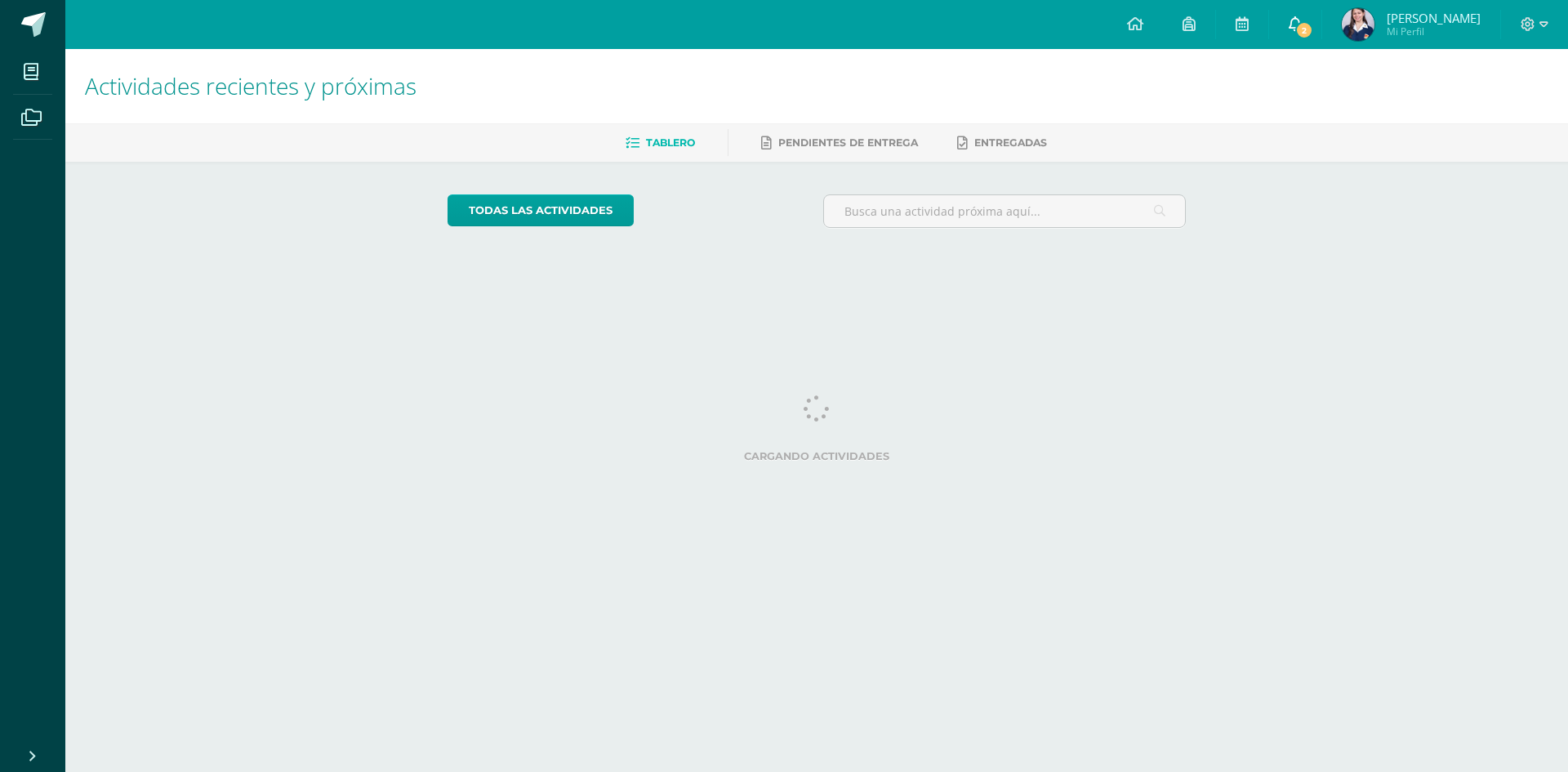
click at [1313, 32] on span "2" at bounding box center [1304, 30] width 18 height 18
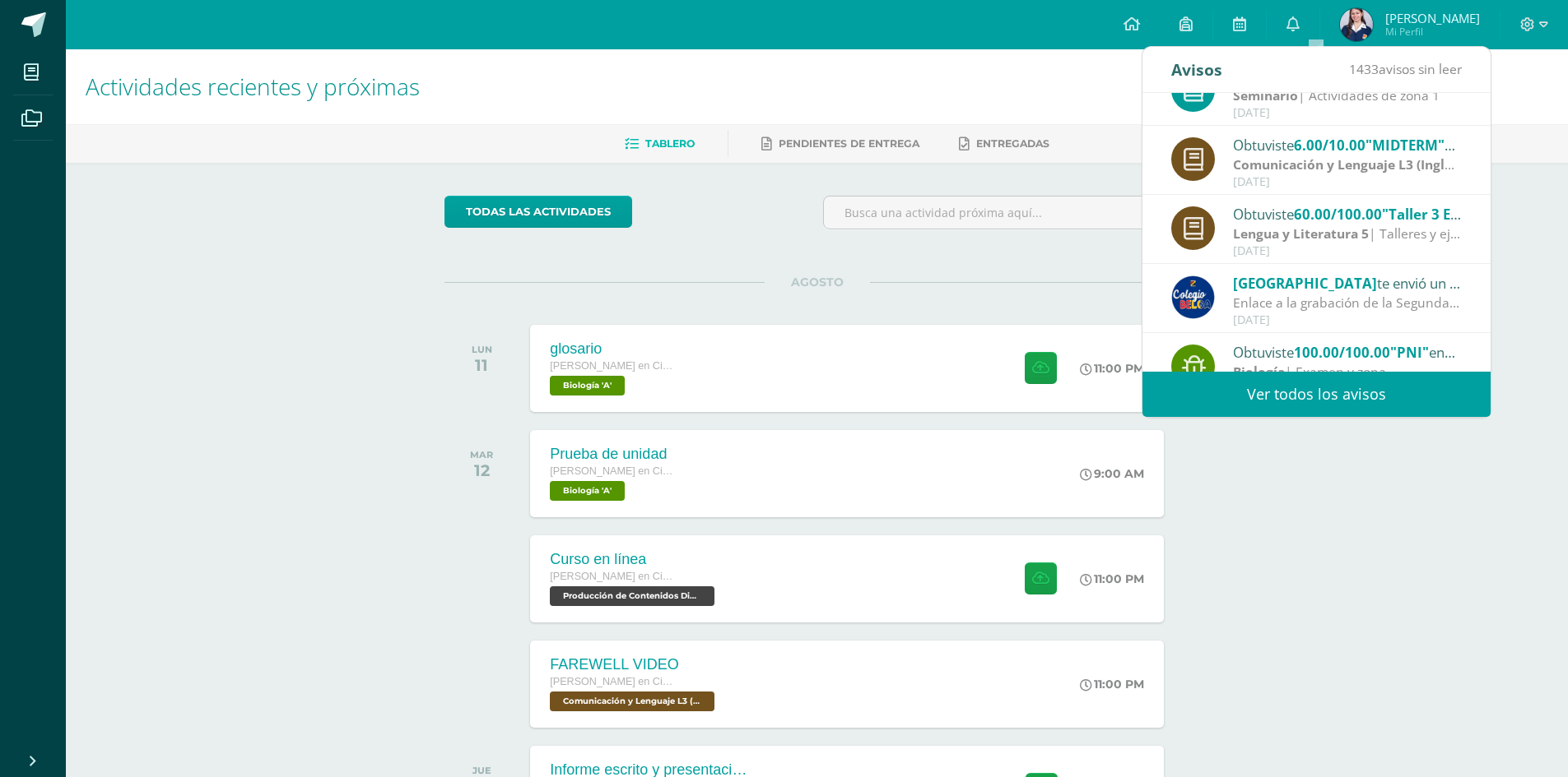
scroll to position [274, 0]
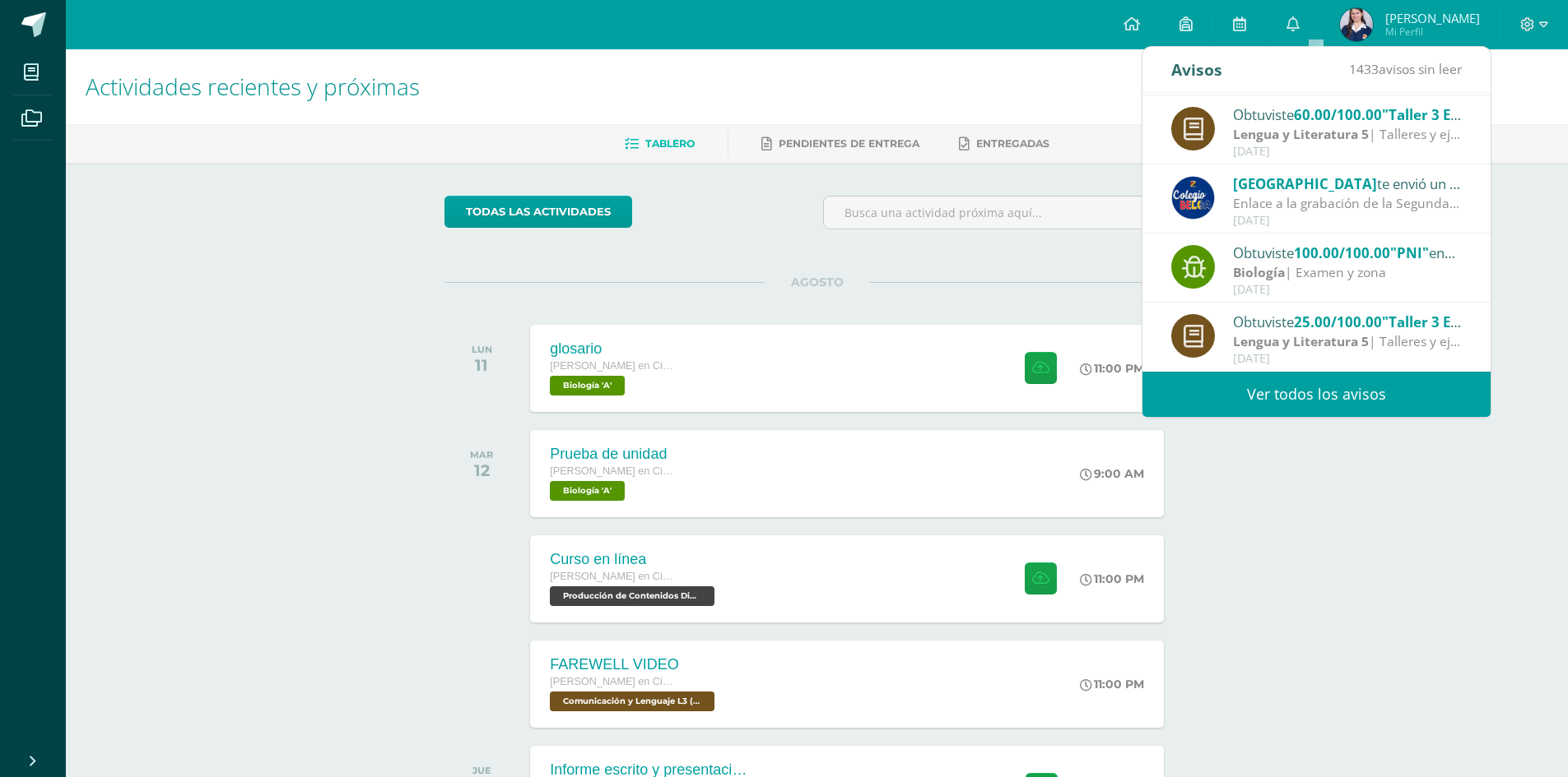
drag, startPoint x: 1382, startPoint y: 272, endPoint x: 1373, endPoint y: 440, distance: 168.2
click at [1373, 440] on body "Mis cursos Archivos Cerrar panel Asesoría Quinto Quinto Bachillerato en Ciencia…" at bounding box center [784, 464] width 1568 height 927
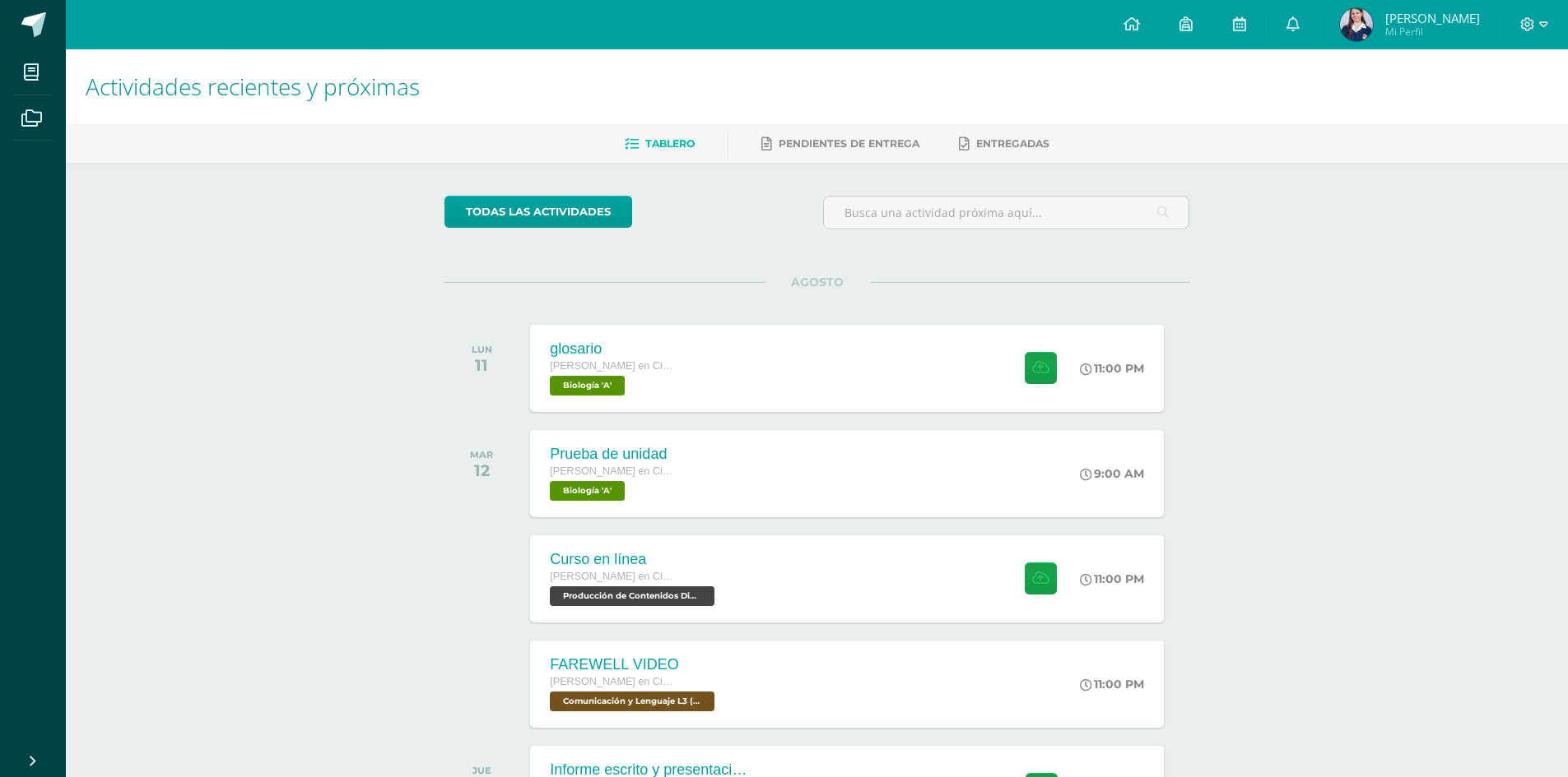
click at [1193, 271] on div "todas las Actividades No tienes actividades Échale un vistazo a los demás perío…" at bounding box center [817, 544] width 811 height 764
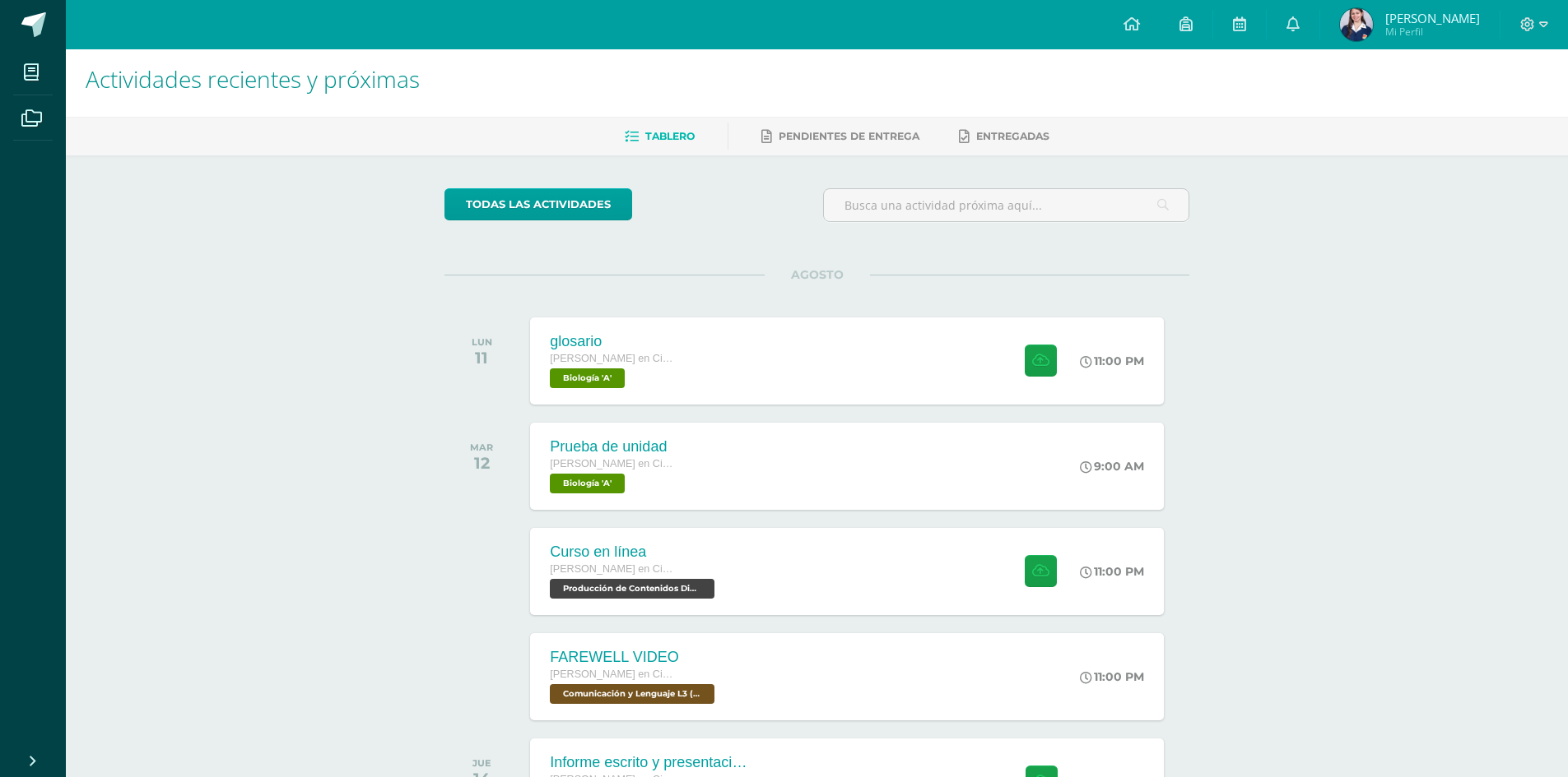
scroll to position [0, 0]
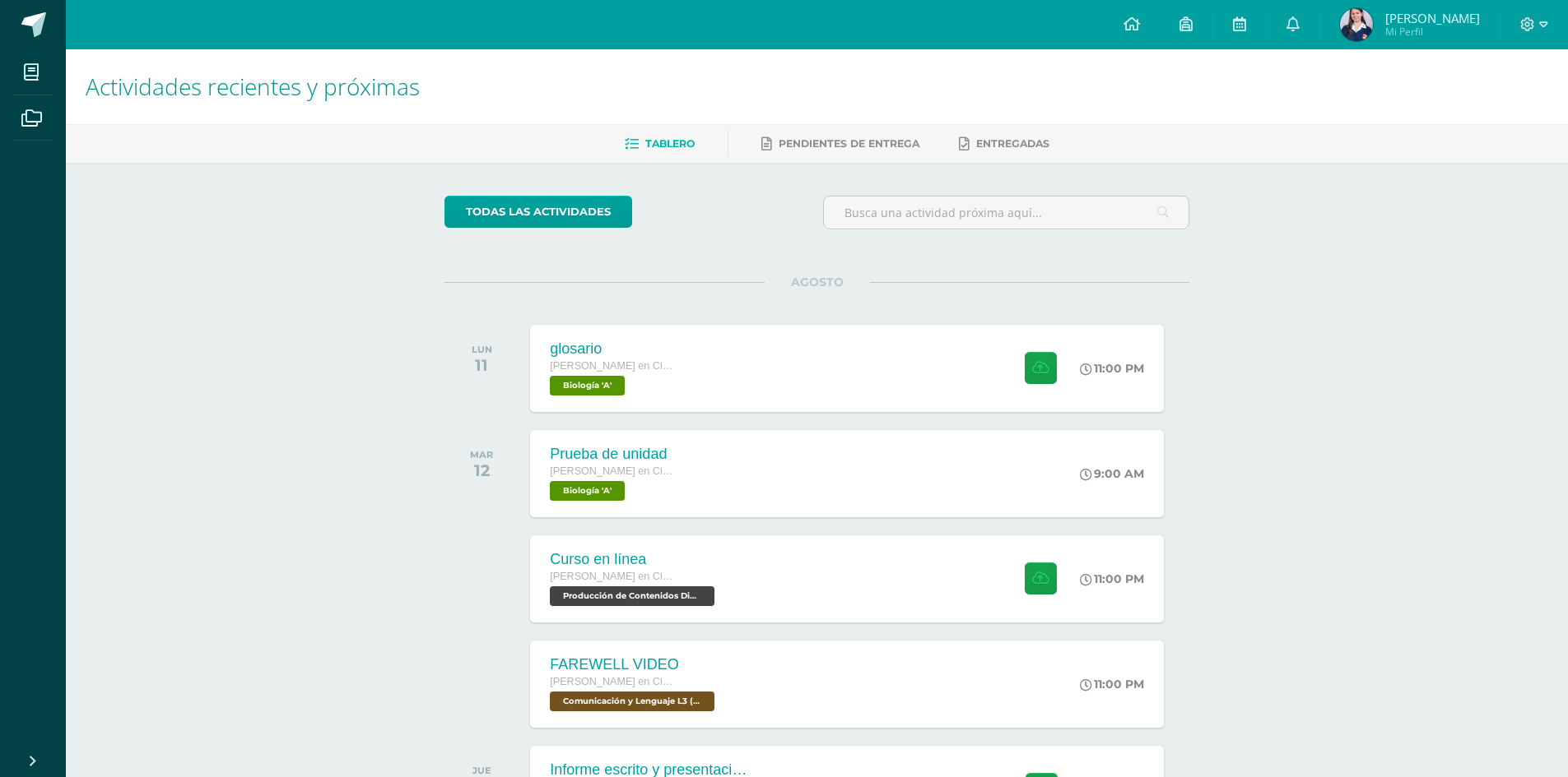
drag, startPoint x: 1525, startPoint y: 102, endPoint x: 1520, endPoint y: 87, distance: 15.8
click at [1520, 87] on h1 "Actividades recientes y próximas" at bounding box center [817, 87] width 1462 height 75
click at [34, 104] on span at bounding box center [32, 117] width 37 height 37
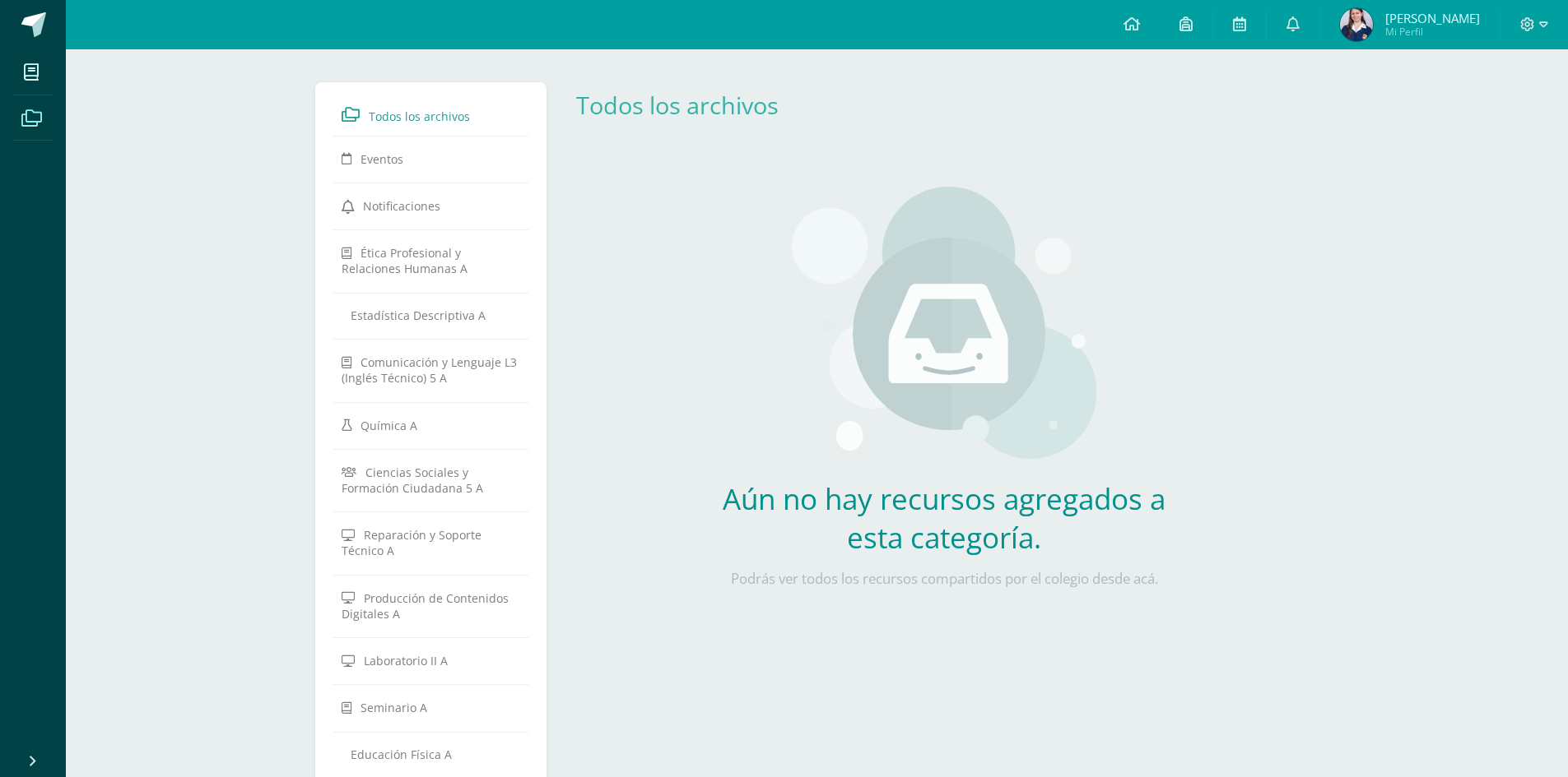
click at [28, 105] on span at bounding box center [32, 117] width 37 height 37
click at [40, 129] on span at bounding box center [32, 117] width 37 height 37
drag, startPoint x: 54, startPoint y: 108, endPoint x: 45, endPoint y: 112, distance: 9.8
click at [54, 108] on li "Archivos" at bounding box center [33, 118] width 65 height 46
click at [39, 115] on icon at bounding box center [31, 118] width 20 height 16
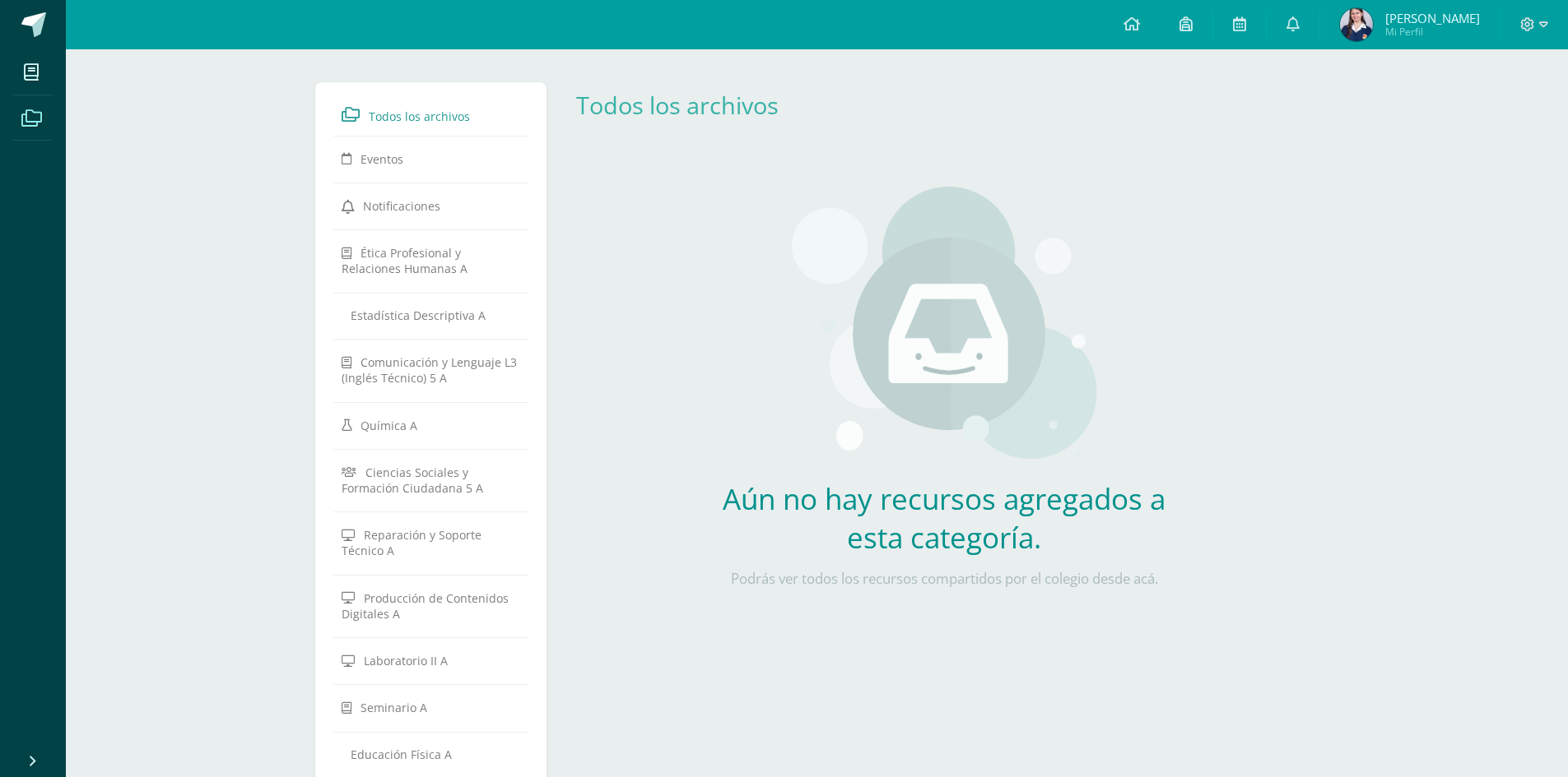
click at [229, 127] on div "Todos los archivos Eventos Notificaciones Ética Profesional y Relaciones Humana…" at bounding box center [816, 615] width 1502 height 1134
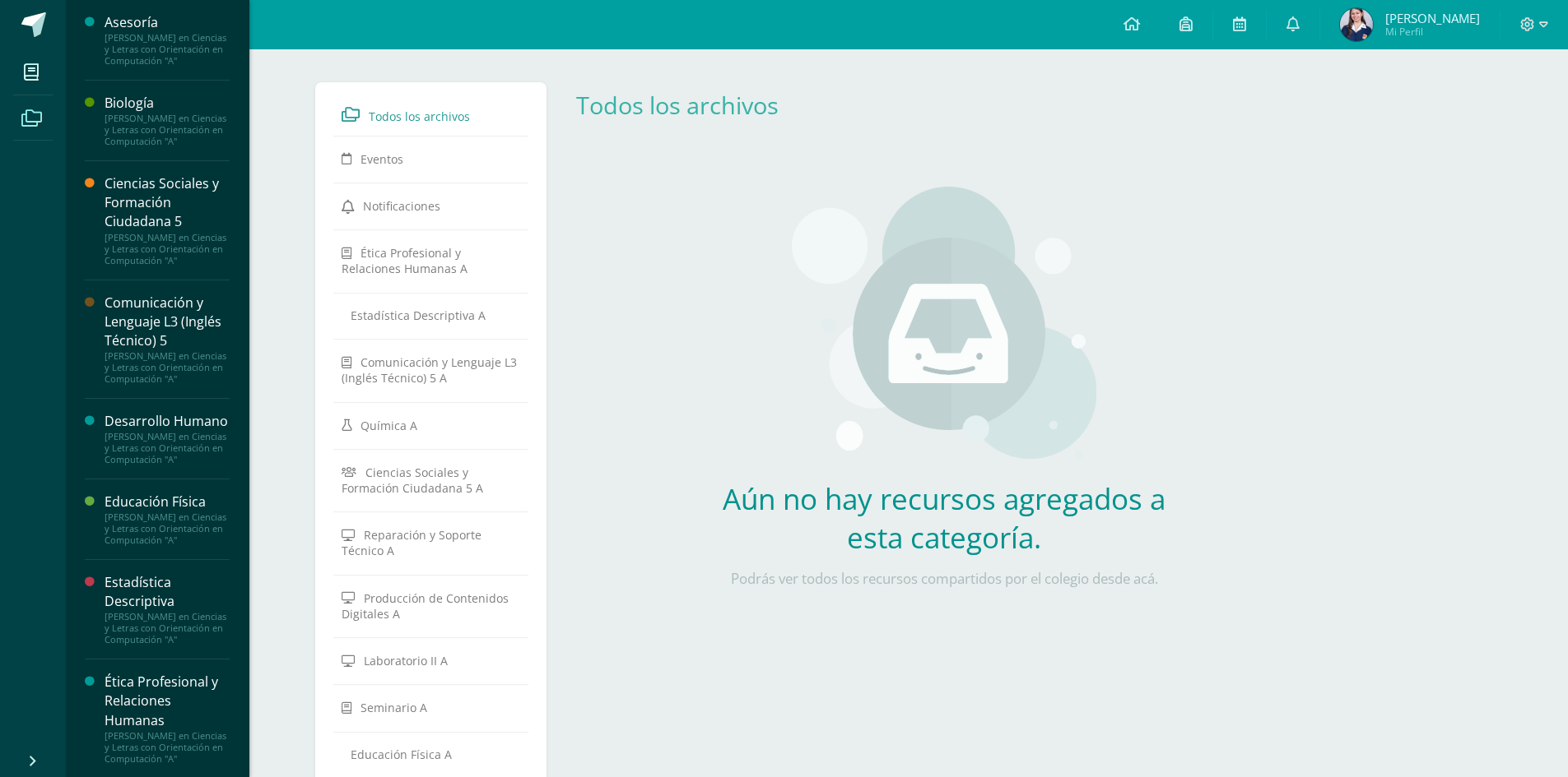
drag, startPoint x: 229, startPoint y: 127, endPoint x: 55, endPoint y: 71, distance: 182.8
click at [55, 71] on li "Mis cursos" at bounding box center [33, 72] width 65 height 46
click at [35, 71] on icon at bounding box center [31, 72] width 14 height 16
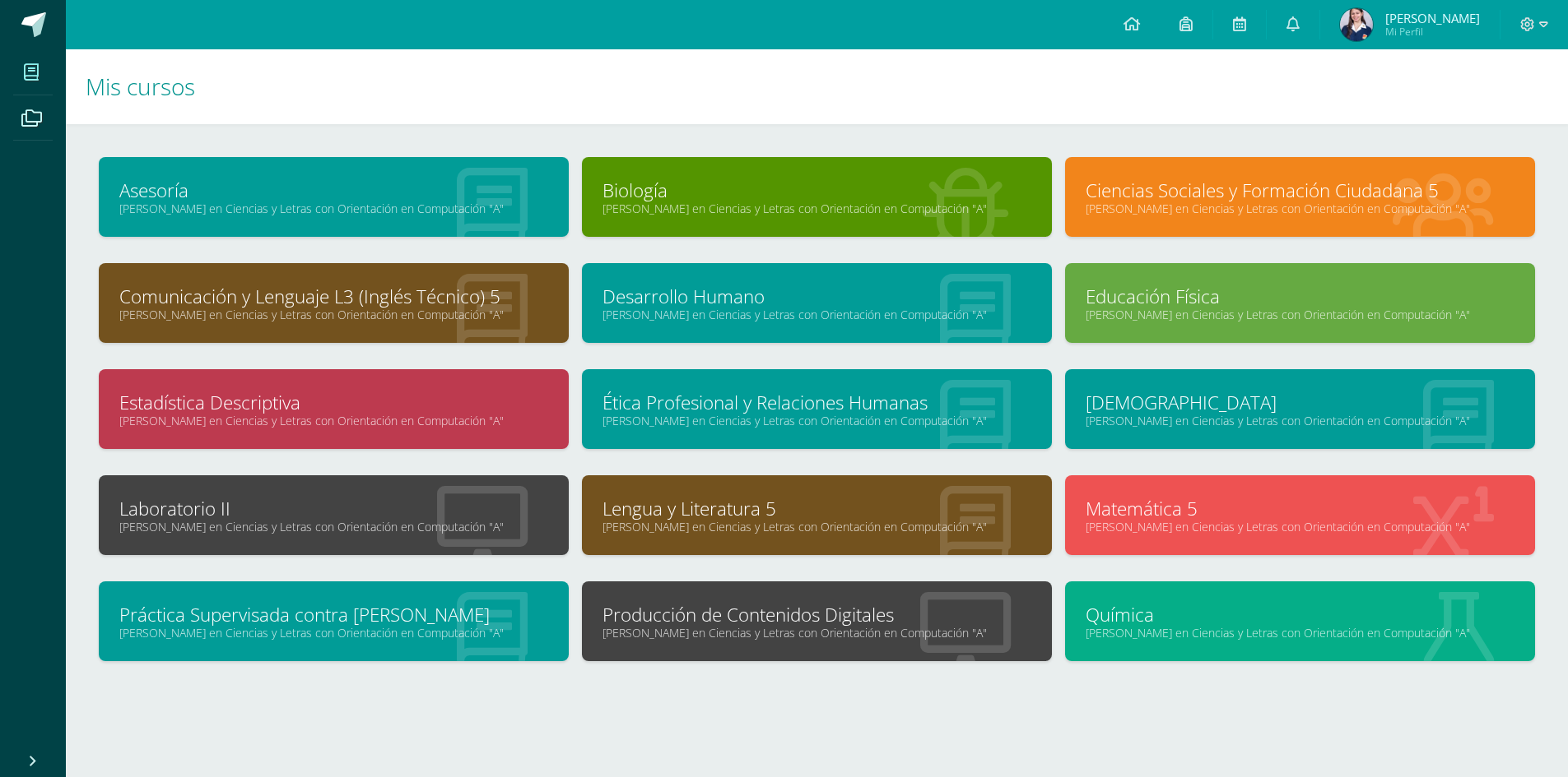
scroll to position [14, 0]
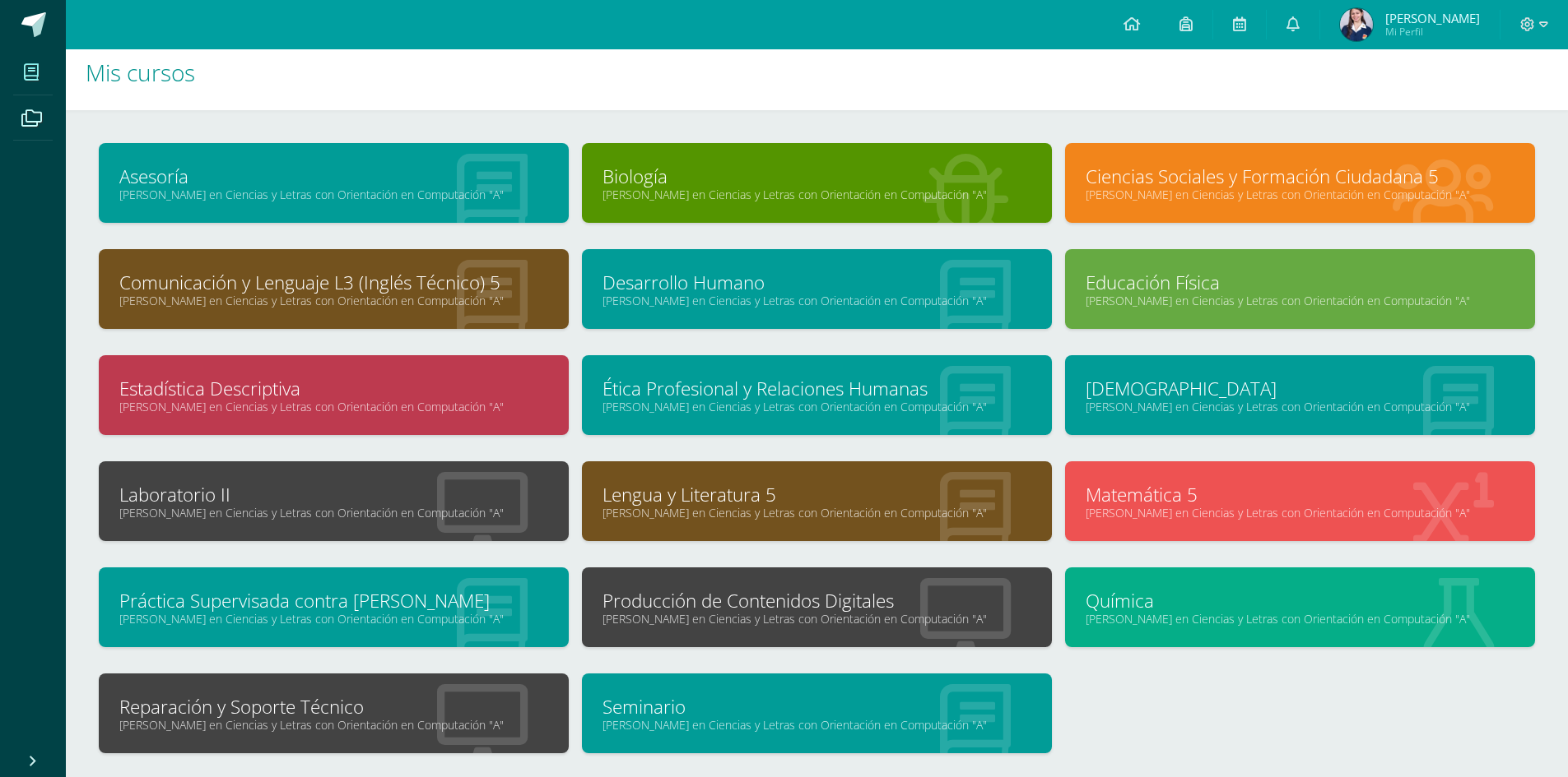
click at [373, 685] on div "Reparación y Soporte Técnico Quinto Quinto Bachillerato en Ciencias y Letras co…" at bounding box center [334, 714] width 469 height 80
click at [307, 710] on link "Reparación y Soporte Técnico" at bounding box center [334, 707] width 429 height 26
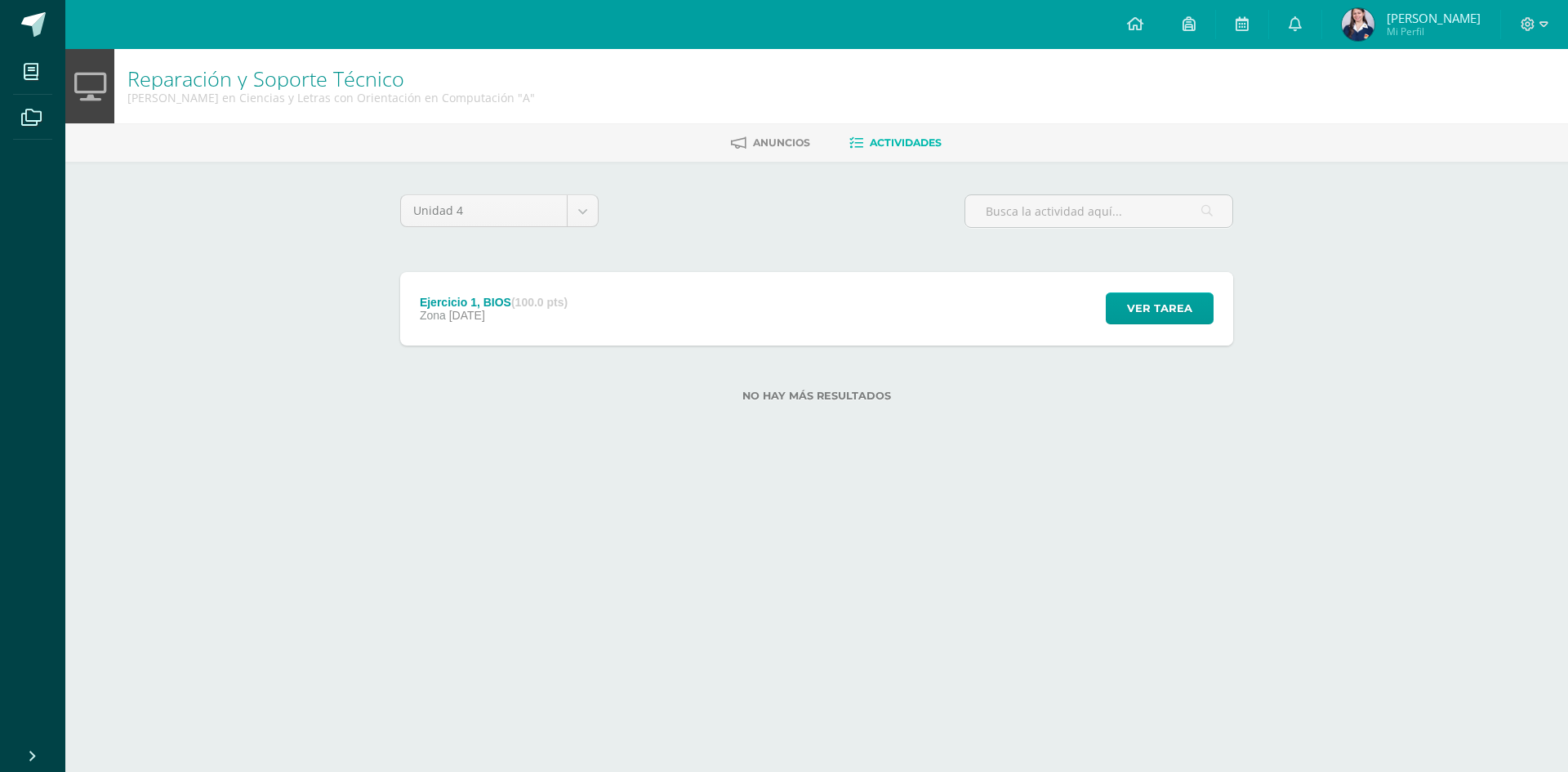
click at [554, 291] on div "Ejercicio 1, BIOS (100.0 pts) Zona [DATE]" at bounding box center [494, 309] width 187 height 74
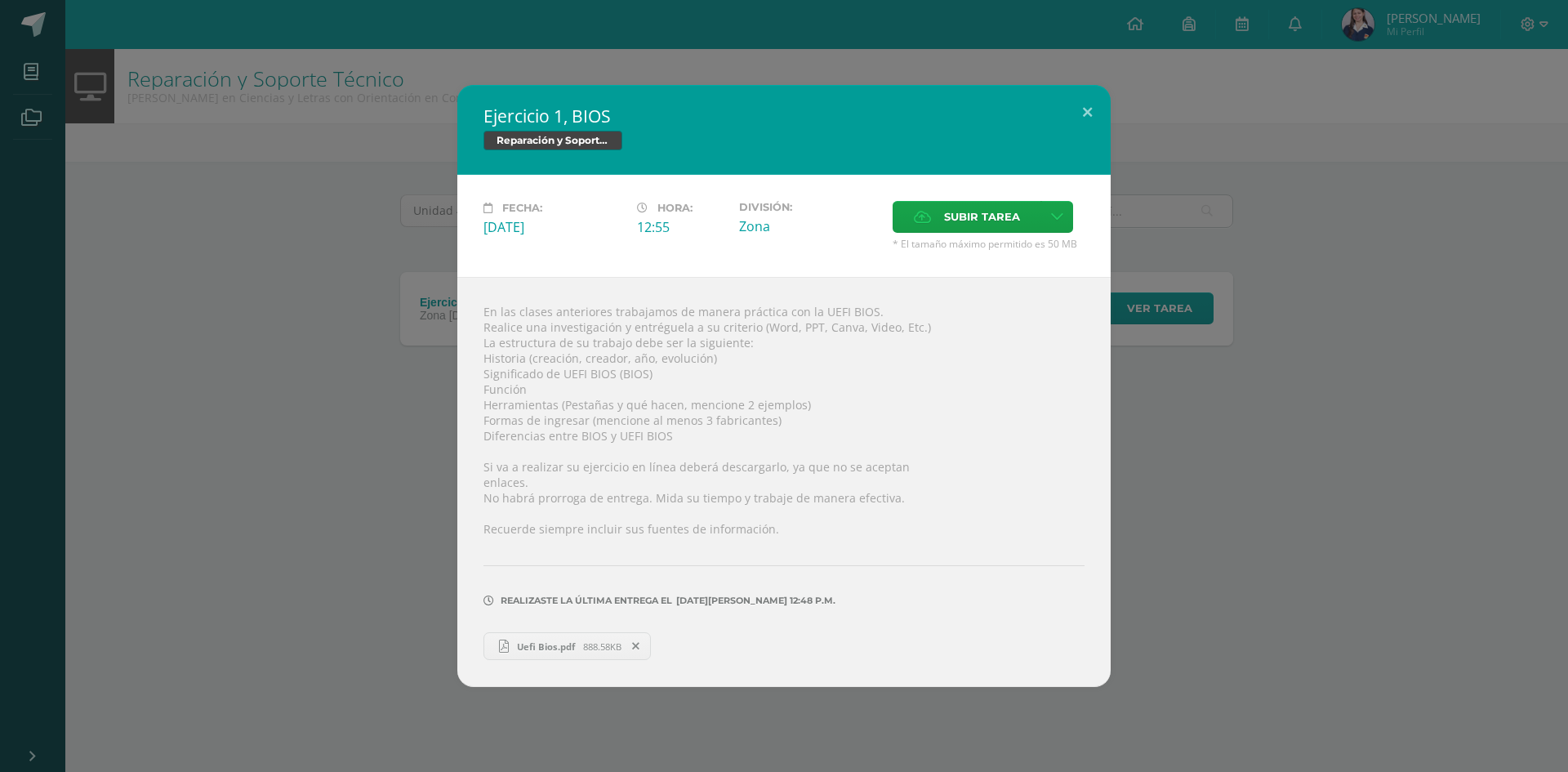
click at [353, 365] on div "Ejercicio 1, BIOS Reparación y Soporte Técnico Fecha: Lunes 28 de Julio Hora: 1…" at bounding box center [784, 386] width 1556 height 602
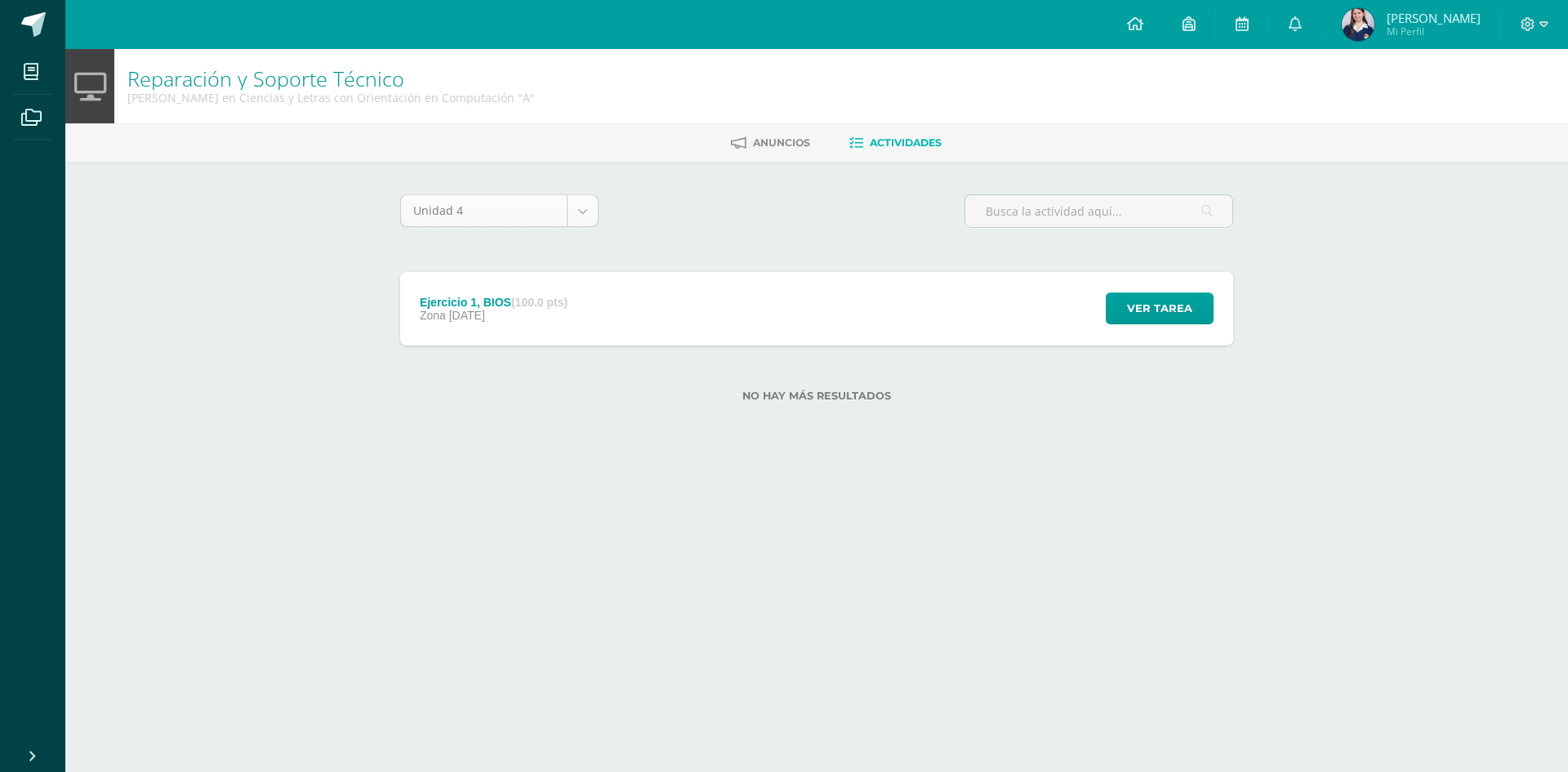
click at [517, 211] on body "Mis cursos Archivos Cerrar panel Asesoría [PERSON_NAME] en Ciencias y Letras co…" at bounding box center [784, 227] width 1568 height 455
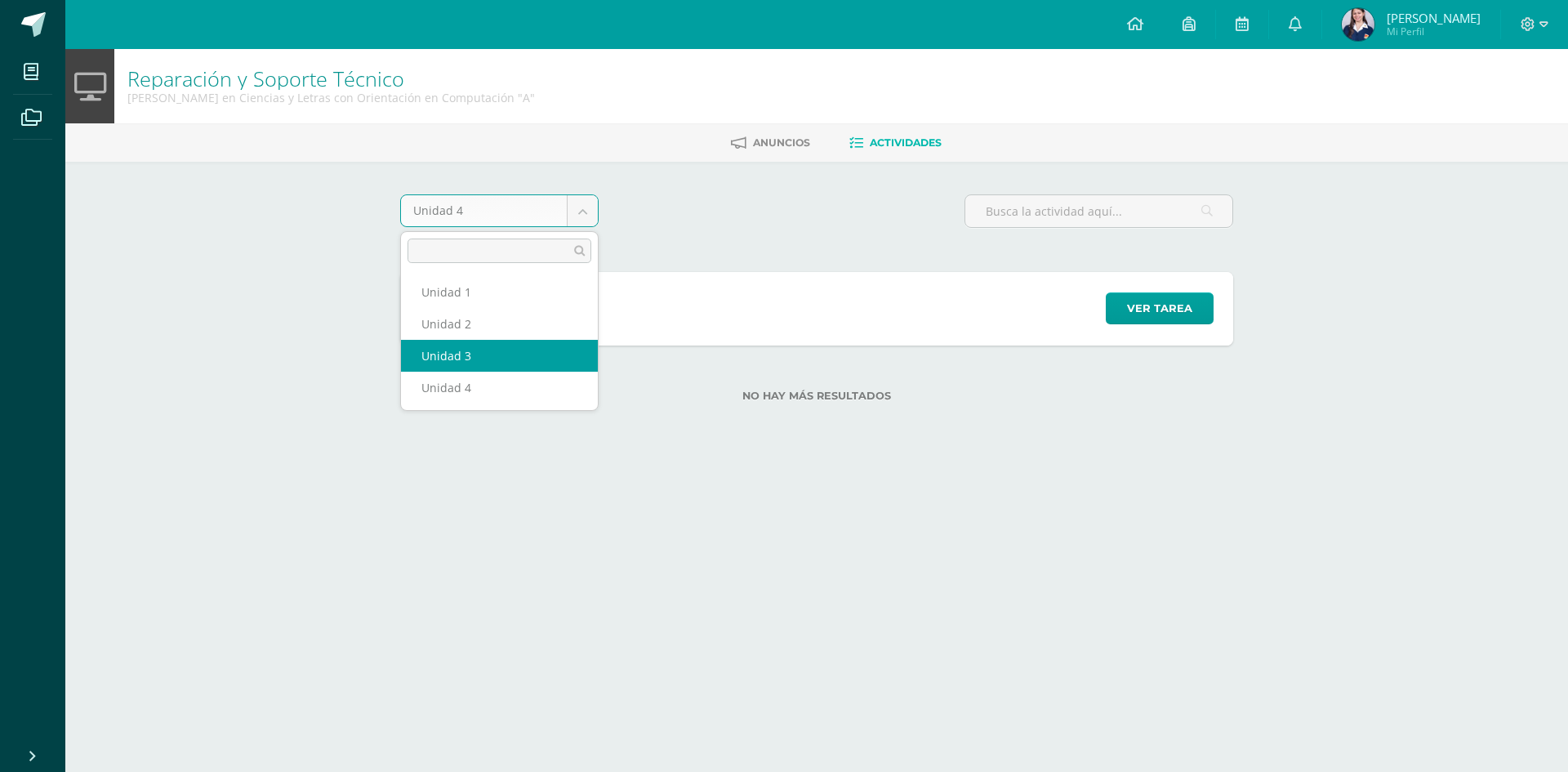
select select "Unidad 3"
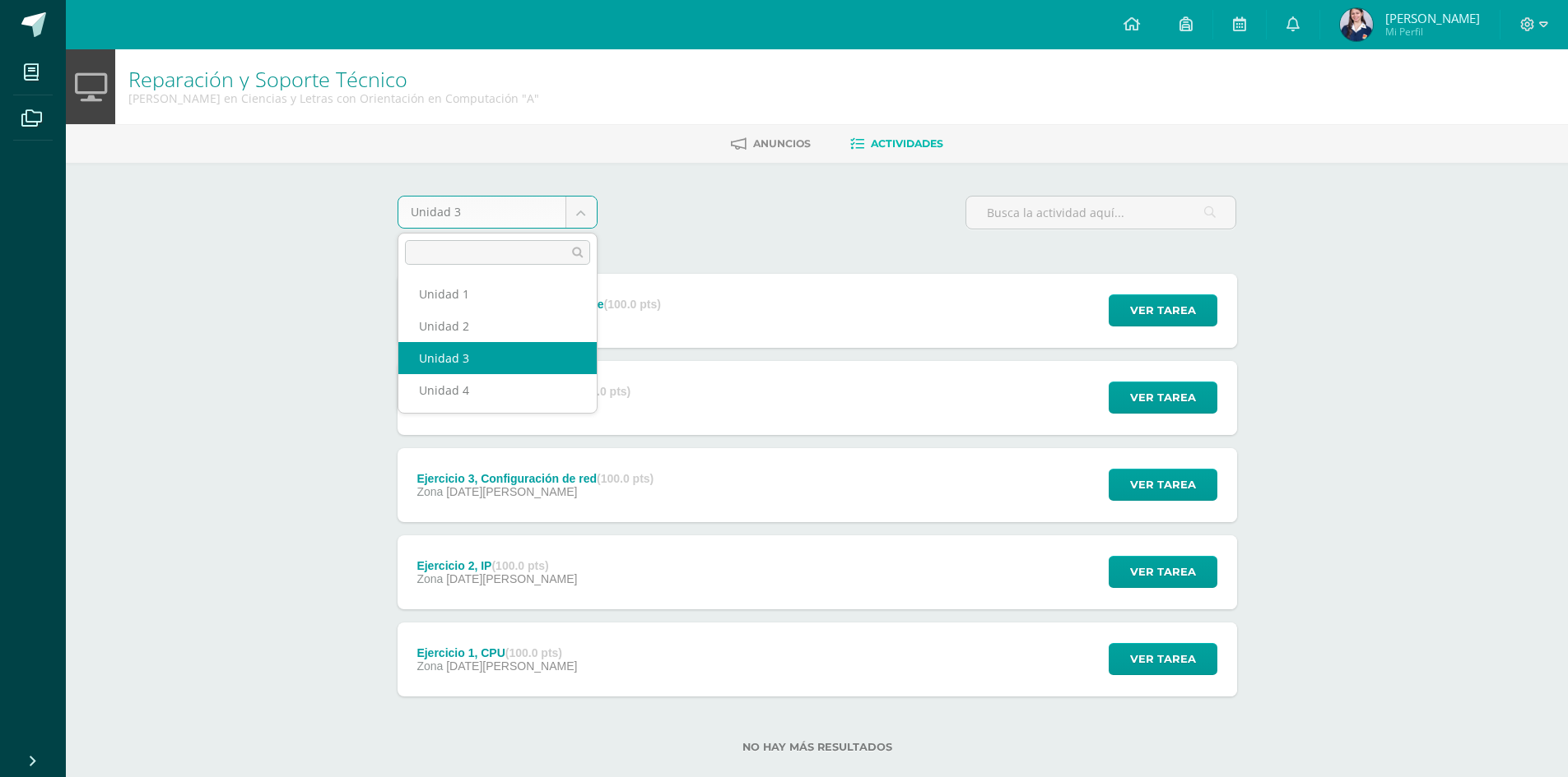
click at [570, 225] on body "Mis cursos Archivos Cerrar panel Asesoría [PERSON_NAME] en Ciencias y Letras co…" at bounding box center [784, 403] width 1568 height 806
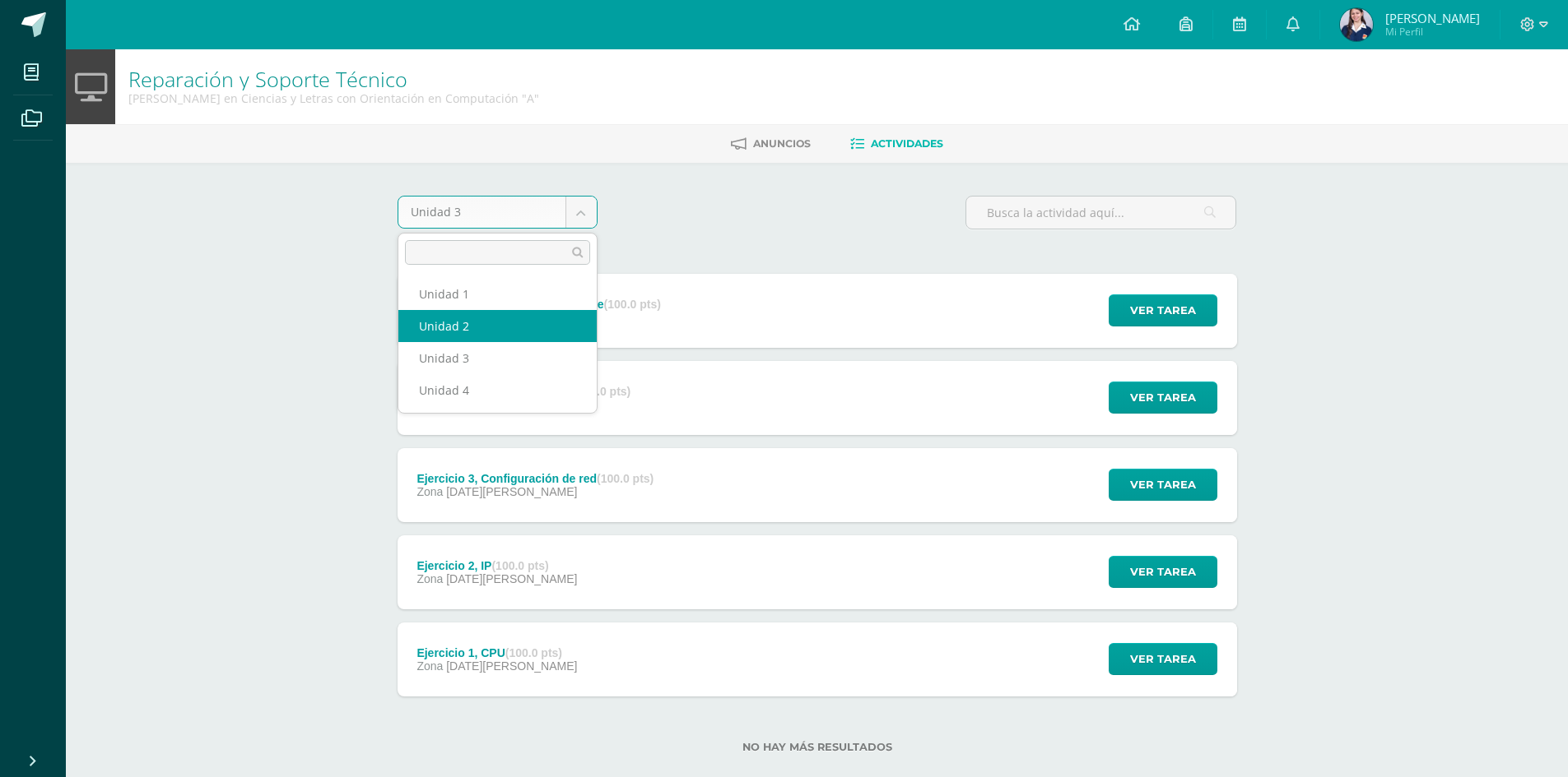
select select "Unidad 2"
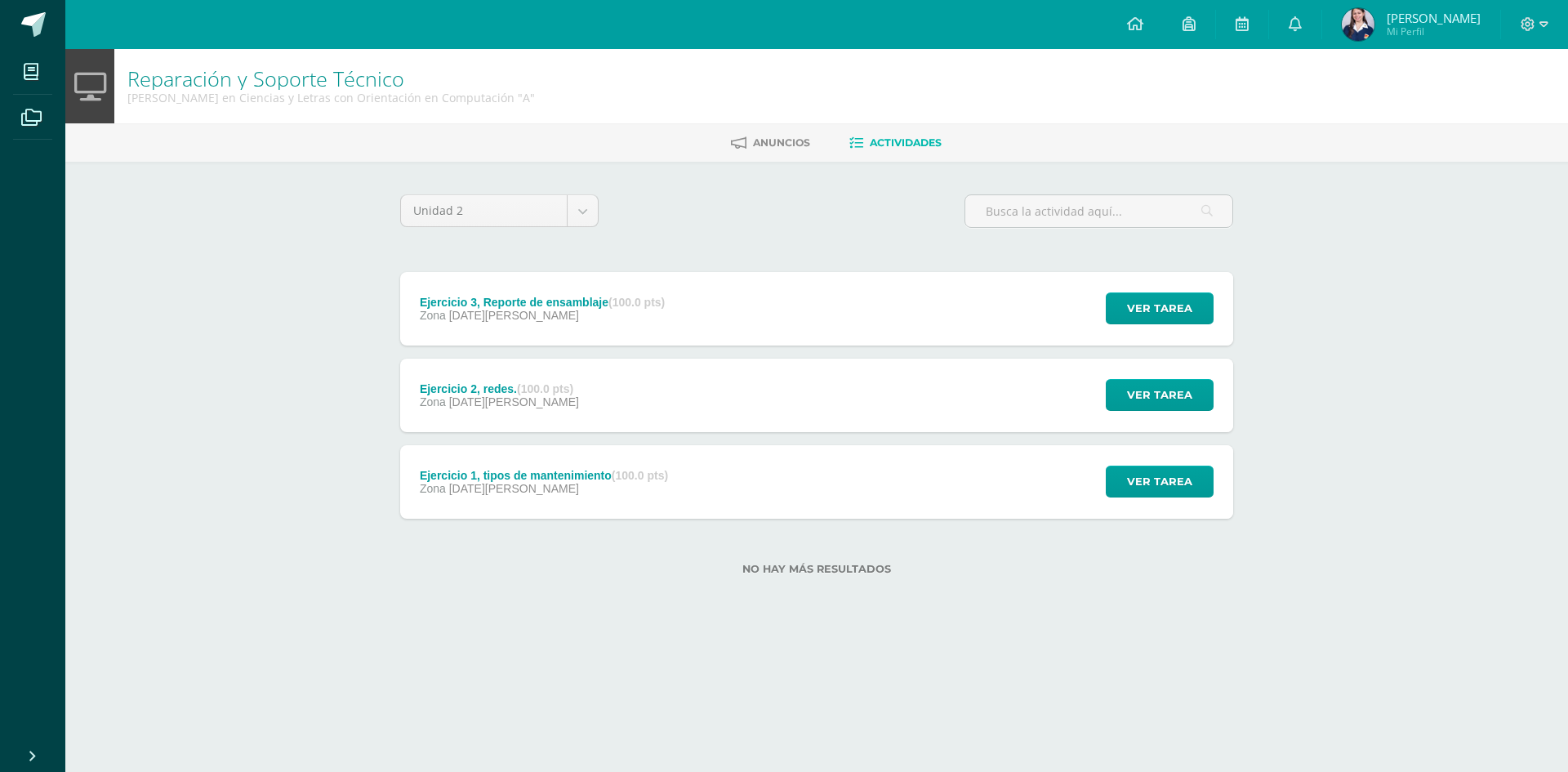
click at [493, 301] on div "Ejercicio 3, Reporte de ensamblaje (100.0 pts)" at bounding box center [542, 303] width 245 height 13
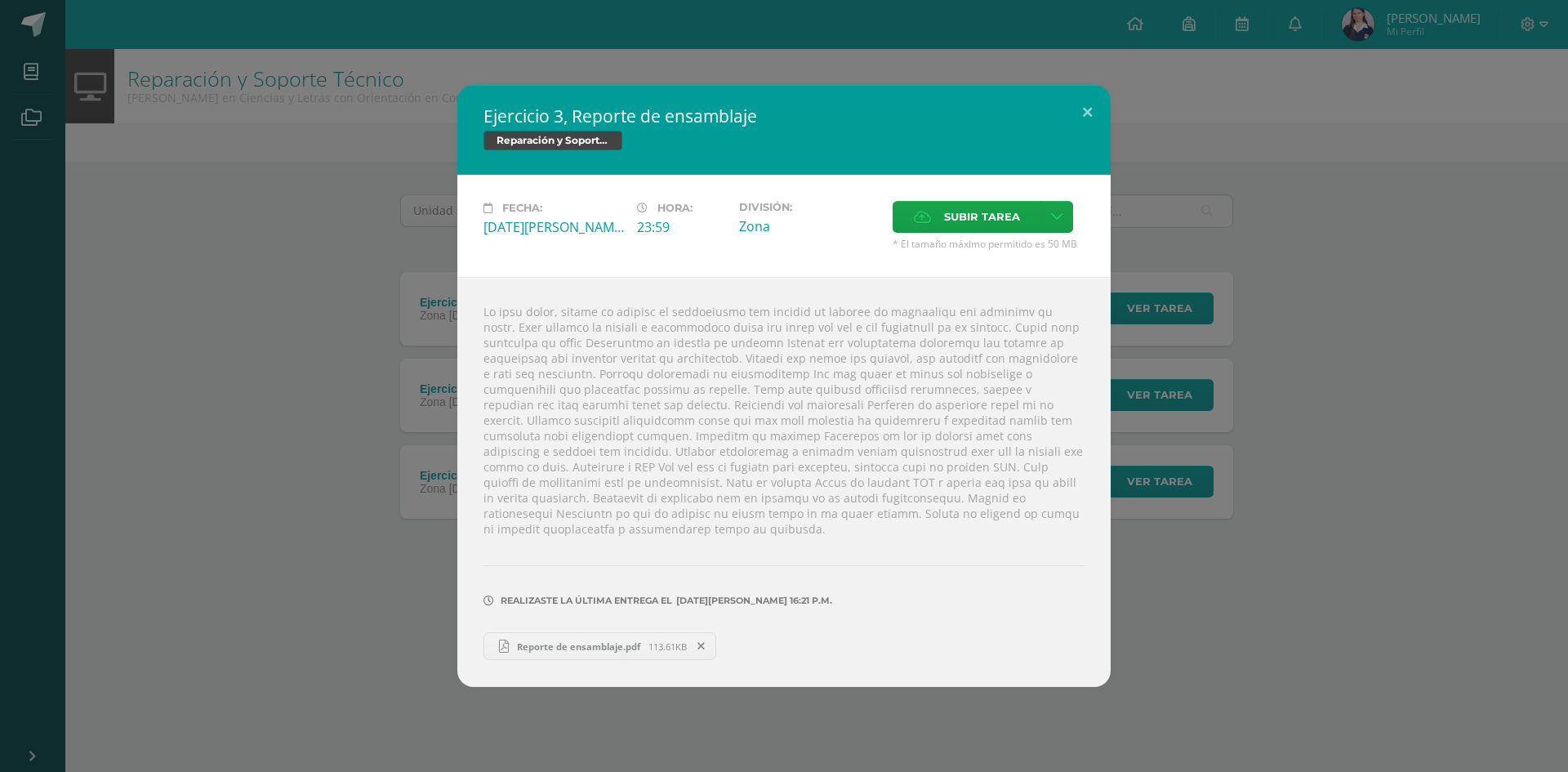
click at [525, 641] on span "Reporte de ensamblaje.pdf" at bounding box center [579, 647] width 139 height 12
click at [143, 105] on div "Ejercicio 3, Reporte de ensamblaje Reparación y Soporte Técnico Fecha: [DATE] H…" at bounding box center [784, 386] width 1556 height 602
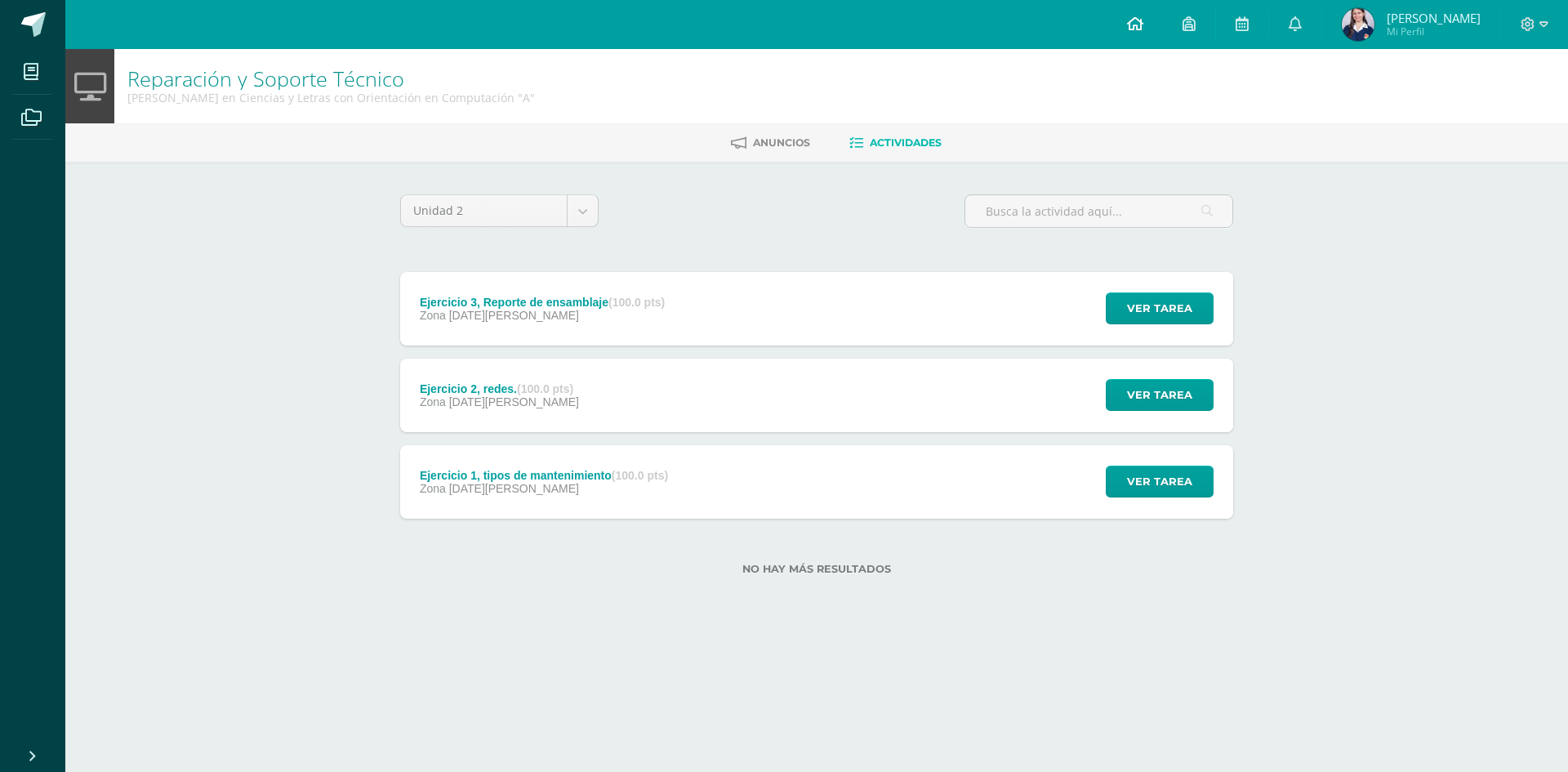
click at [1163, 34] on link at bounding box center [1135, 24] width 55 height 49
